Goal: Transaction & Acquisition: Purchase product/service

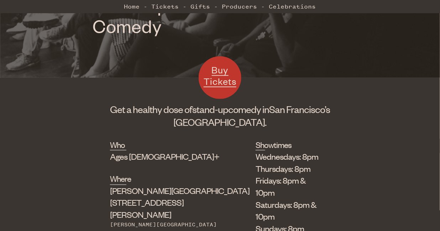
scroll to position [184, 0]
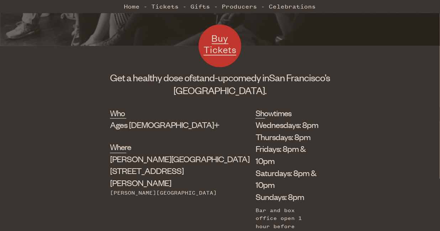
click at [255, 191] on li "Sundays: 8pm" at bounding box center [287, 197] width 64 height 12
click at [255, 127] on li "Wednesdays: 8pm" at bounding box center [287, 124] width 64 height 12
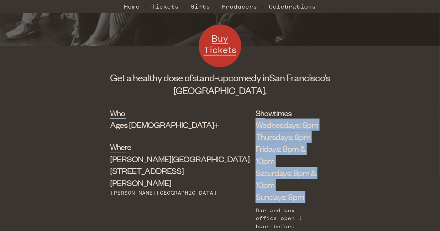
drag, startPoint x: 218, startPoint y: 127, endPoint x: 236, endPoint y: 170, distance: 46.2
click at [255, 170] on ul "Wednesdays: 8pm Thursdays: 8pm Fridays: 8pm & 10pm Saturdays: 8pm & 10pm Sunday…" at bounding box center [287, 160] width 64 height 84
click at [255, 191] on li "Sundays: 8pm" at bounding box center [287, 197] width 64 height 12
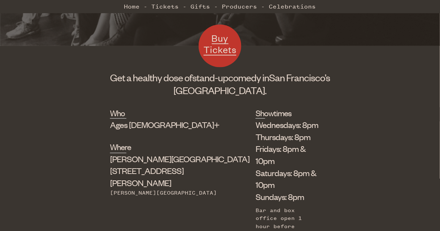
click at [255, 127] on li "Wednesdays: 8pm" at bounding box center [287, 124] width 64 height 12
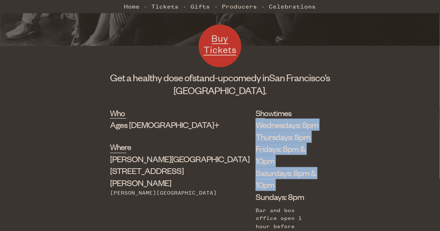
drag, startPoint x: 215, startPoint y: 127, endPoint x: 238, endPoint y: 164, distance: 43.3
click at [255, 164] on ul "Wednesdays: 8pm Thursdays: 8pm Fridays: 8pm & 10pm Saturdays: 8pm & 10pm Sunday…" at bounding box center [287, 160] width 64 height 84
click at [255, 167] on li "Saturdays: 8pm & 10pm" at bounding box center [287, 179] width 64 height 24
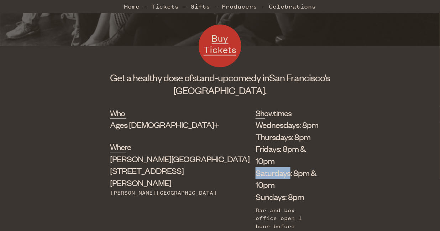
click at [255, 167] on li "Saturdays: 8pm & 10pm" at bounding box center [287, 179] width 64 height 24
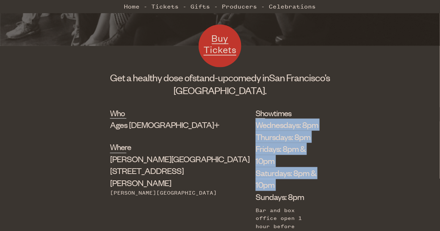
drag, startPoint x: 238, startPoint y: 164, endPoint x: 221, endPoint y: 128, distance: 39.2
click at [255, 128] on ul "Wednesdays: 8pm Thursdays: 8pm Fridays: 8pm & 10pm Saturdays: 8pm & 10pm Sunday…" at bounding box center [287, 160] width 64 height 84
click at [255, 128] on li "Wednesdays: 8pm" at bounding box center [287, 124] width 64 height 12
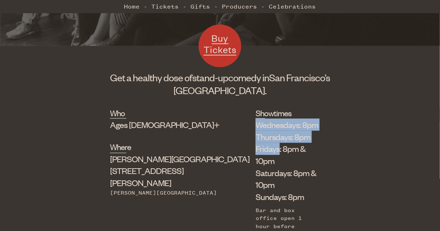
drag, startPoint x: 221, startPoint y: 128, endPoint x: 232, endPoint y: 155, distance: 28.6
click at [255, 155] on ul "Wednesdays: 8pm Thursdays: 8pm Fridays: 8pm & 10pm Saturdays: 8pm & 10pm Sunday…" at bounding box center [287, 160] width 64 height 84
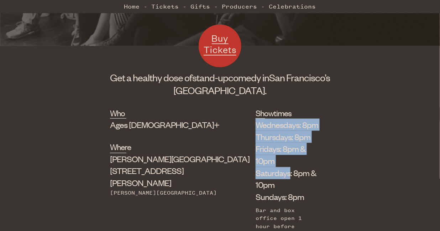
click at [255, 167] on li "Saturdays: 8pm & 10pm" at bounding box center [287, 179] width 64 height 24
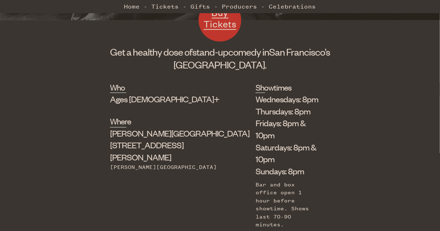
scroll to position [210, 0]
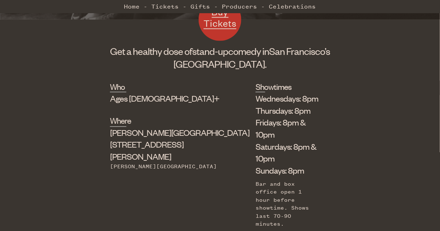
click at [255, 141] on li "Saturdays: 8pm & 10pm" at bounding box center [287, 153] width 64 height 24
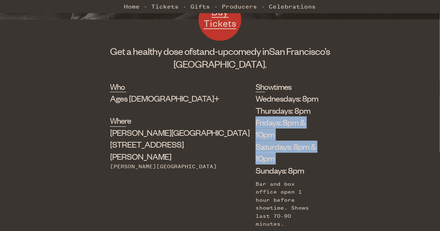
drag, startPoint x: 240, startPoint y: 137, endPoint x: 222, endPoint y: 116, distance: 27.7
click at [255, 116] on ul "Wednesdays: 8pm Thursdays: 8pm Fridays: 8pm & 10pm Saturdays: 8pm & 10pm Sunday…" at bounding box center [287, 134] width 64 height 84
click at [255, 116] on li "Fridays: 8pm & 10pm" at bounding box center [287, 128] width 64 height 24
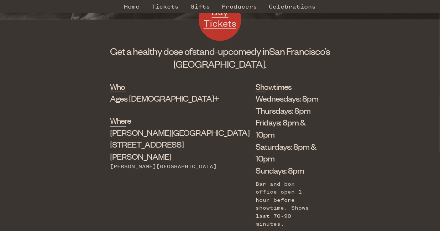
click at [255, 153] on div "Wednesdays: 8pm Thursdays: 8pm Fridays: 8pm & 10pm Saturdays: 8pm & 10pm Sunday…" at bounding box center [287, 160] width 64 height 136
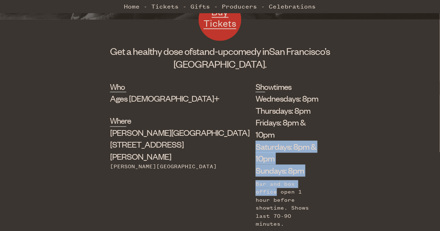
drag, startPoint x: 255, startPoint y: 153, endPoint x: 228, endPoint y: 131, distance: 35.2
click at [255, 131] on div "Wednesdays: 8pm Thursdays: 8pm Fridays: 8pm & 10pm Saturdays: 8pm & 10pm Sunday…" at bounding box center [287, 160] width 64 height 136
click at [255, 141] on li "Saturdays: 8pm & 10pm" at bounding box center [287, 153] width 64 height 24
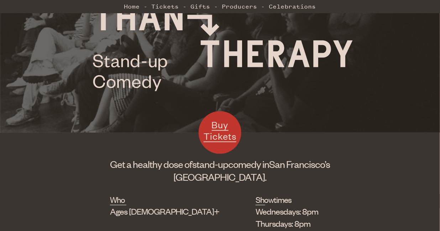
scroll to position [94, 0]
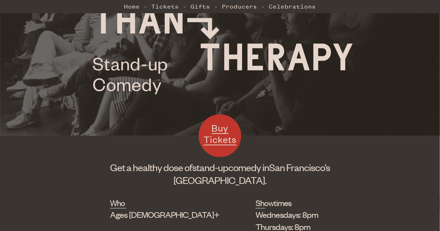
click at [223, 120] on link "Buy Tickets" at bounding box center [220, 135] width 43 height 43
